Goal: Information Seeking & Learning: Learn about a topic

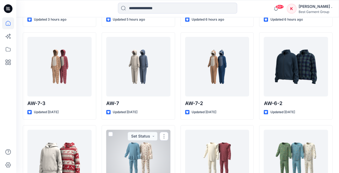
scroll to position [239, 0]
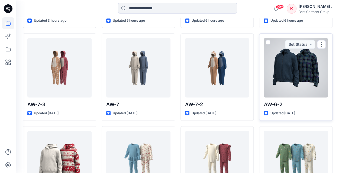
click at [311, 81] on div at bounding box center [295, 68] width 64 height 60
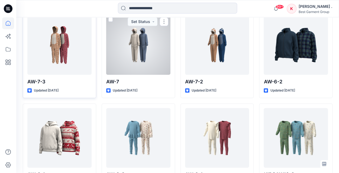
scroll to position [275, 0]
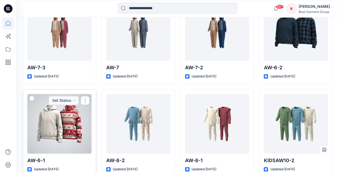
click at [52, 118] on div at bounding box center [59, 124] width 64 height 60
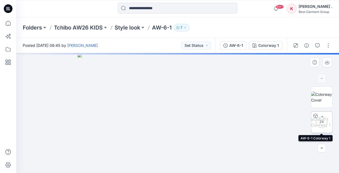
click at [322, 123] on div "2 %" at bounding box center [321, 122] width 13 height 5
